Goal: Navigation & Orientation: Find specific page/section

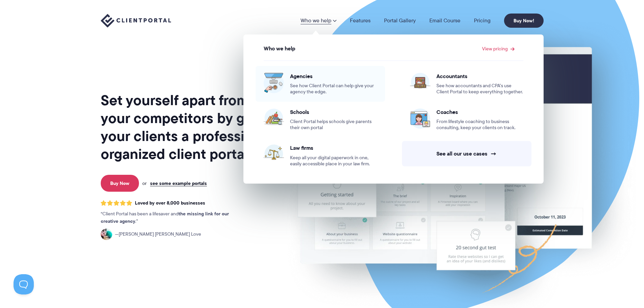
click at [304, 76] on span "Agencies" at bounding box center [333, 76] width 87 height 7
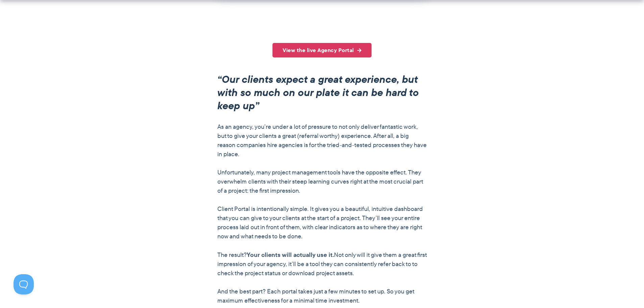
scroll to position [507, 0]
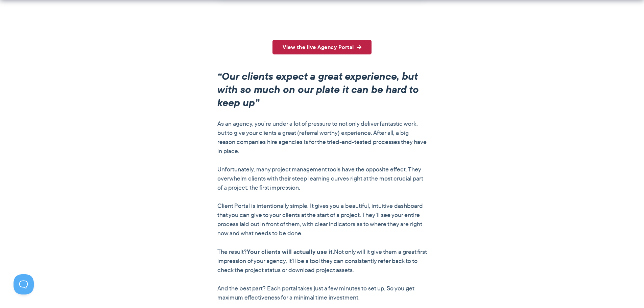
click at [324, 52] on link "View the live Agency Portal" at bounding box center [321, 47] width 99 height 15
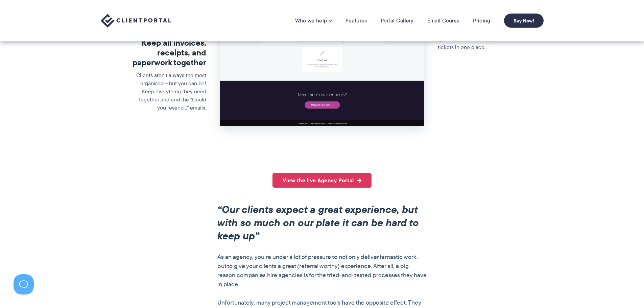
scroll to position [372, 0]
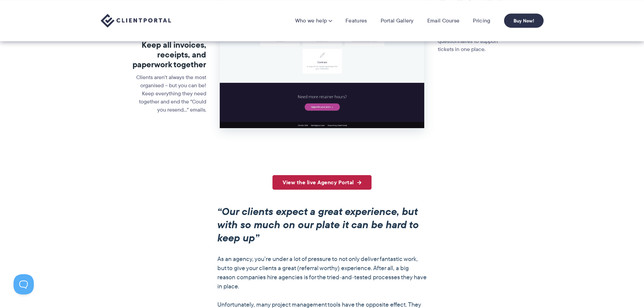
click at [328, 184] on link "View the live Agency Portal" at bounding box center [321, 182] width 99 height 15
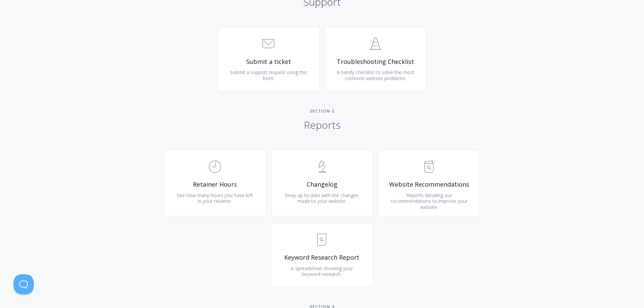
scroll to position [372, 0]
